Goal: Use online tool/utility

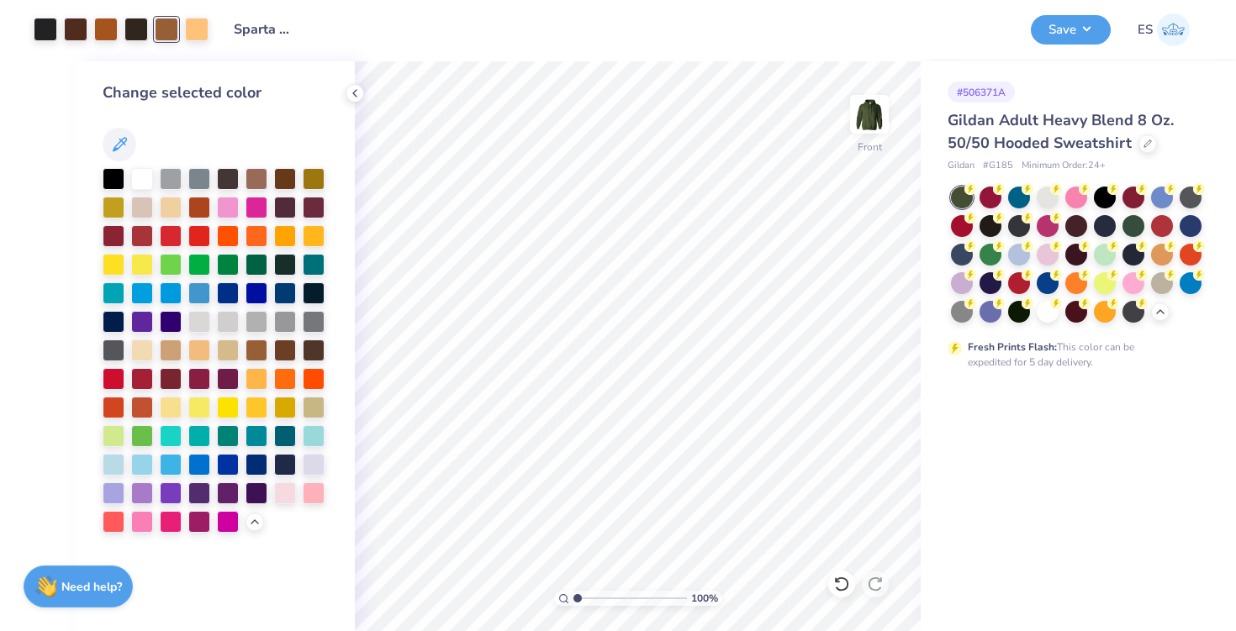
click at [1062, 29] on button "Save" at bounding box center [1070, 29] width 80 height 29
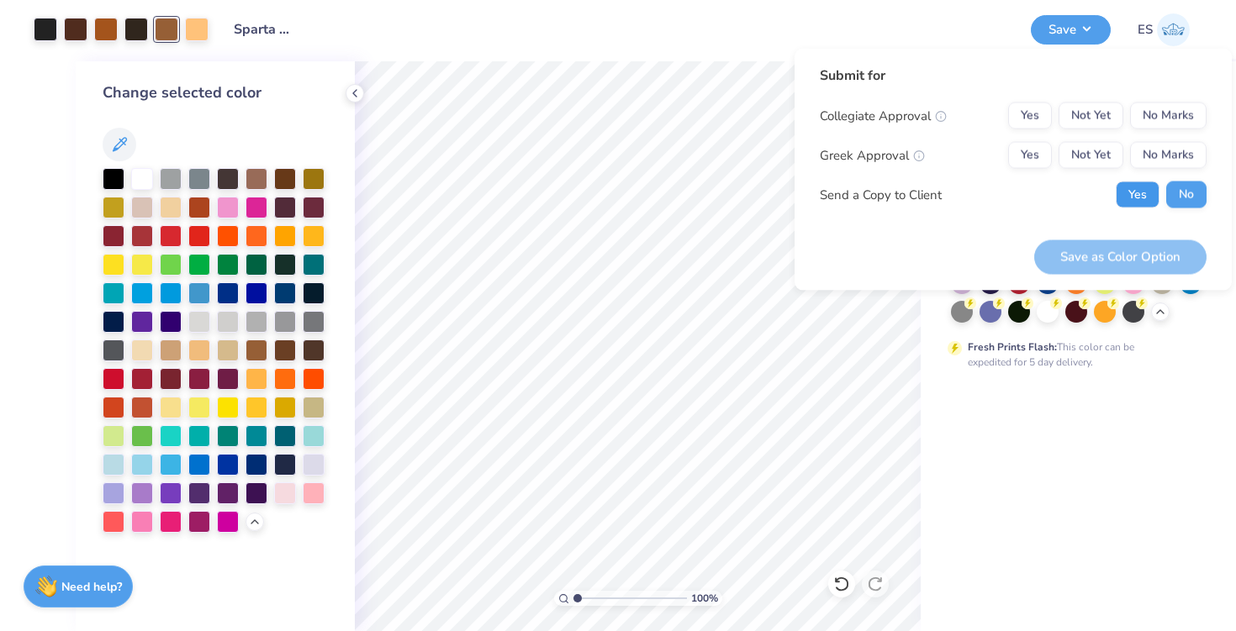
click at [1135, 202] on button "Yes" at bounding box center [1137, 195] width 44 height 27
click at [1185, 112] on button "No Marks" at bounding box center [1168, 116] width 76 height 27
click at [1182, 152] on button "No Marks" at bounding box center [1168, 155] width 76 height 27
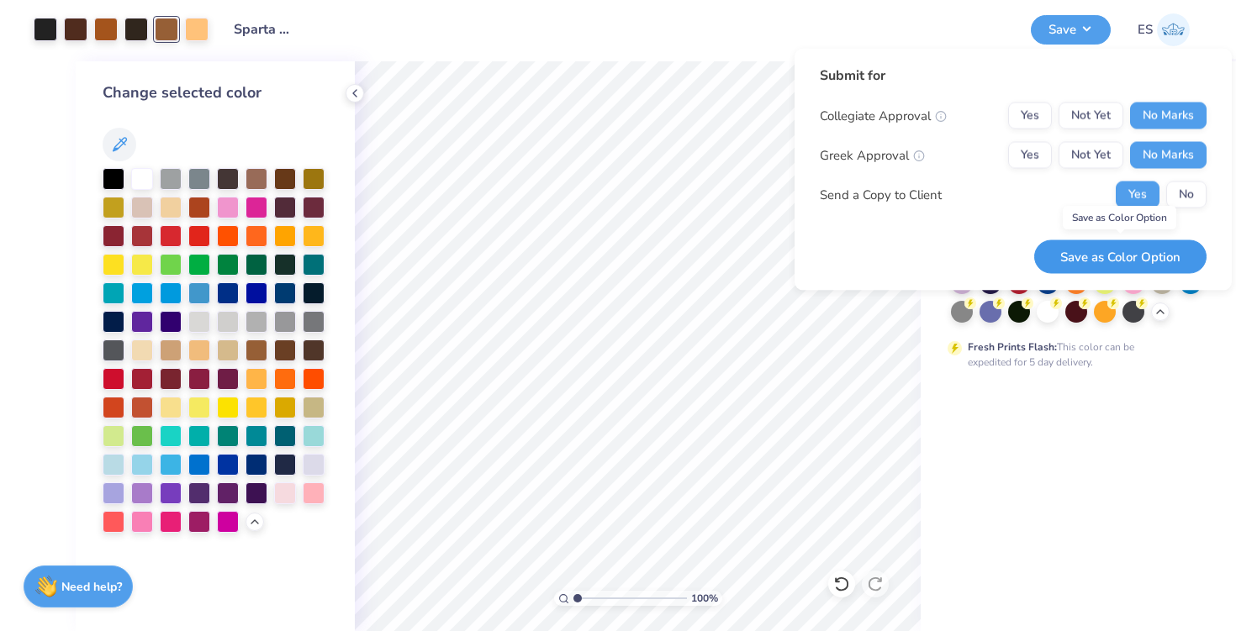
click at [1144, 256] on button "Save as Color Option" at bounding box center [1120, 257] width 172 height 34
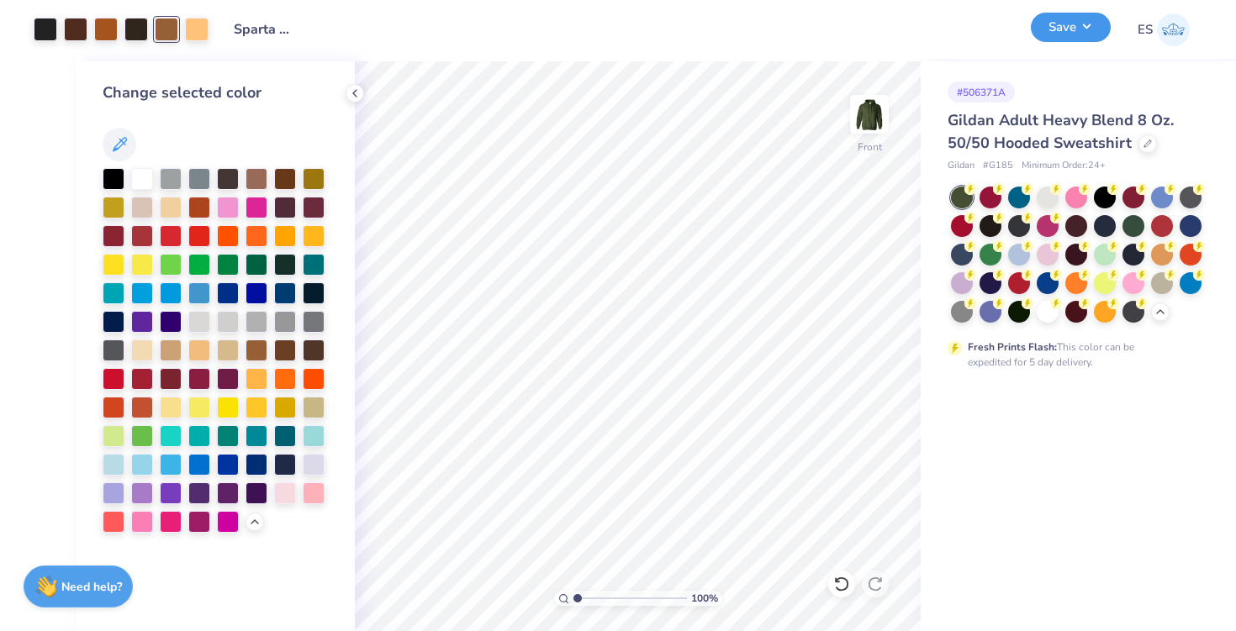
click at [1067, 22] on button "Save" at bounding box center [1070, 27] width 80 height 29
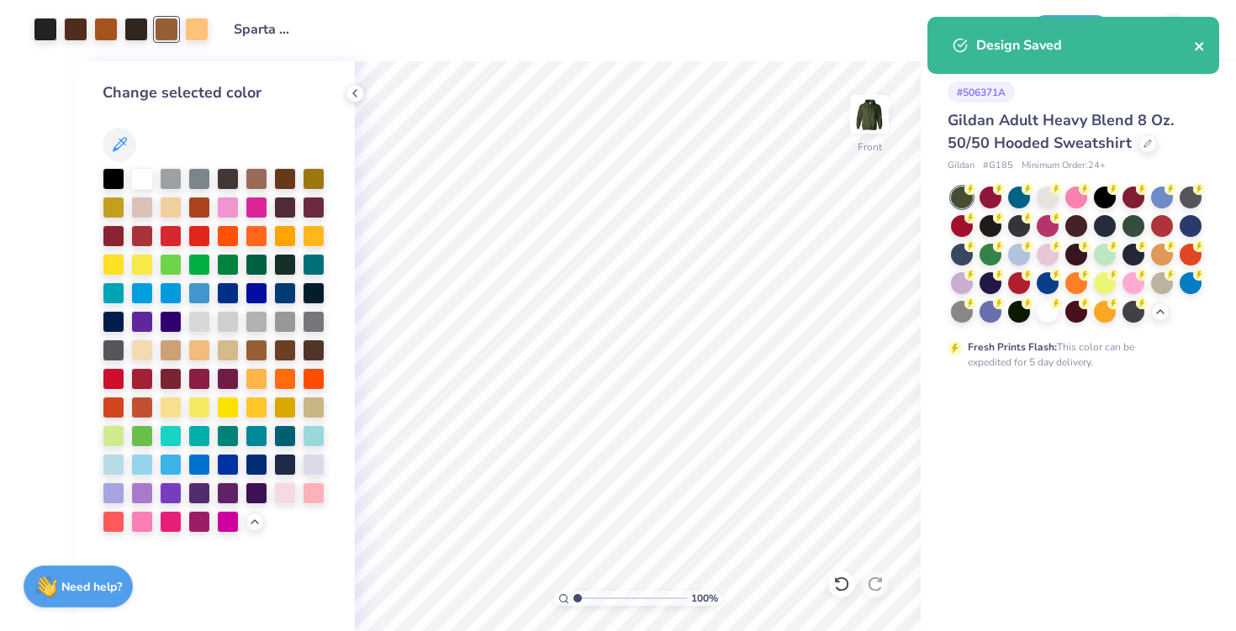
click at [1196, 52] on icon "close" at bounding box center [1200, 46] width 12 height 13
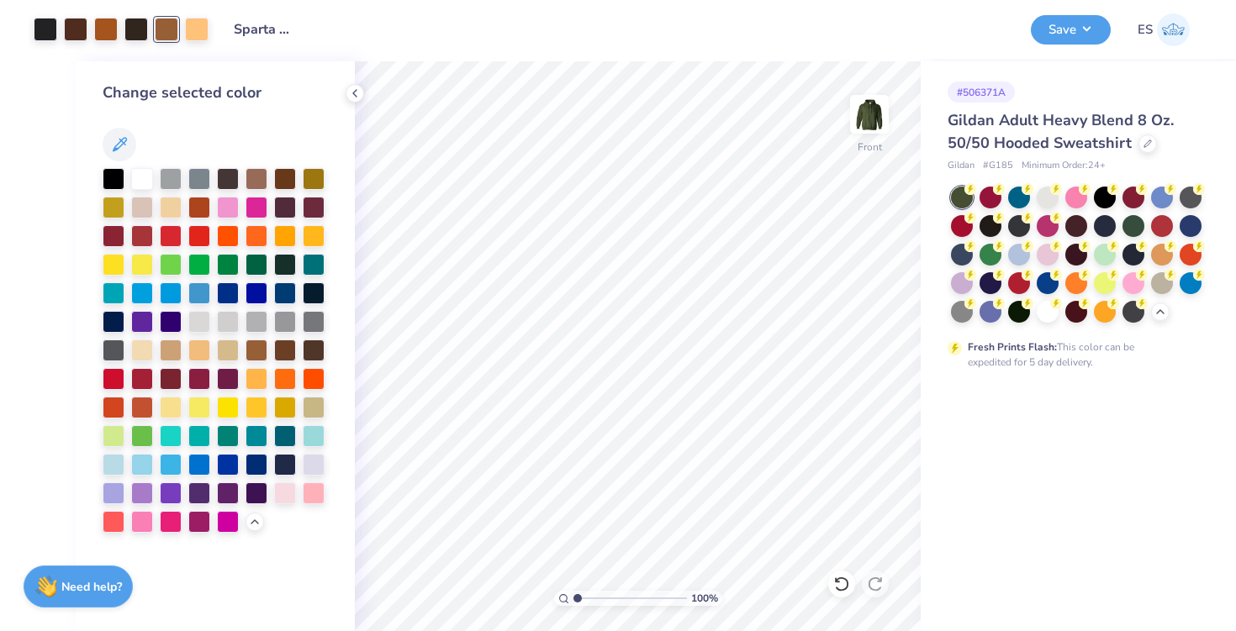
click at [1160, 36] on img at bounding box center [1173, 29] width 33 height 33
